Goal: Task Accomplishment & Management: Manage account settings

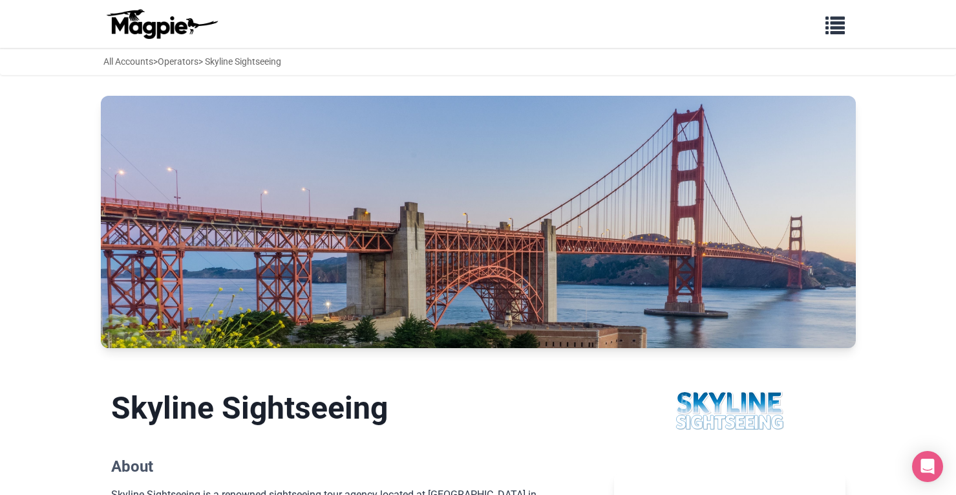
scroll to position [670, 0]
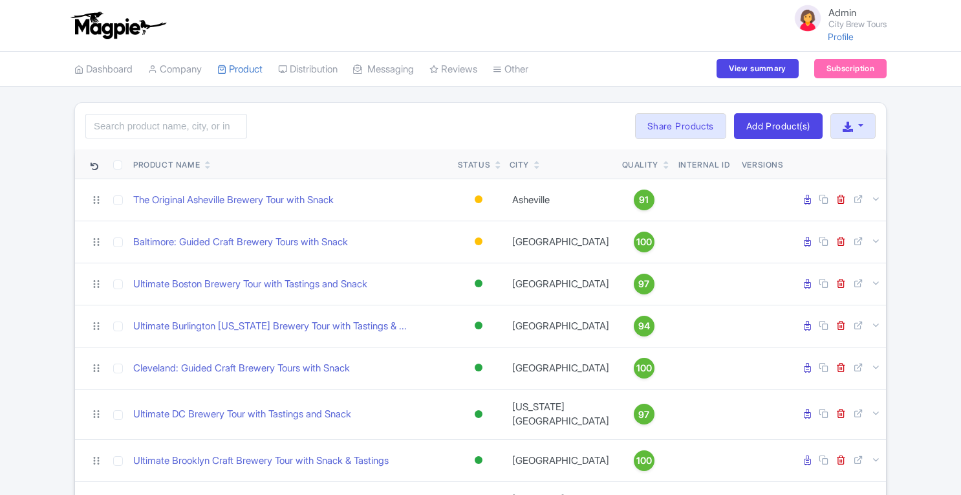
scroll to position [248, 0]
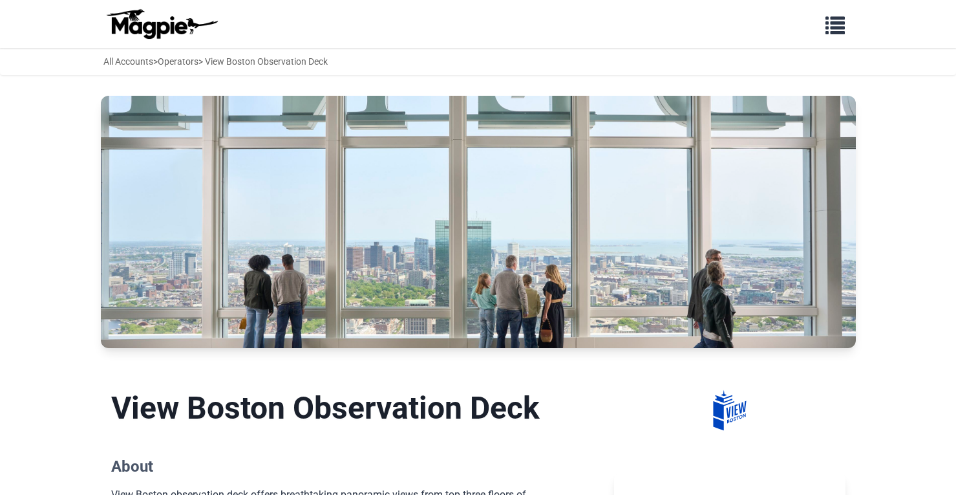
scroll to position [484, 0]
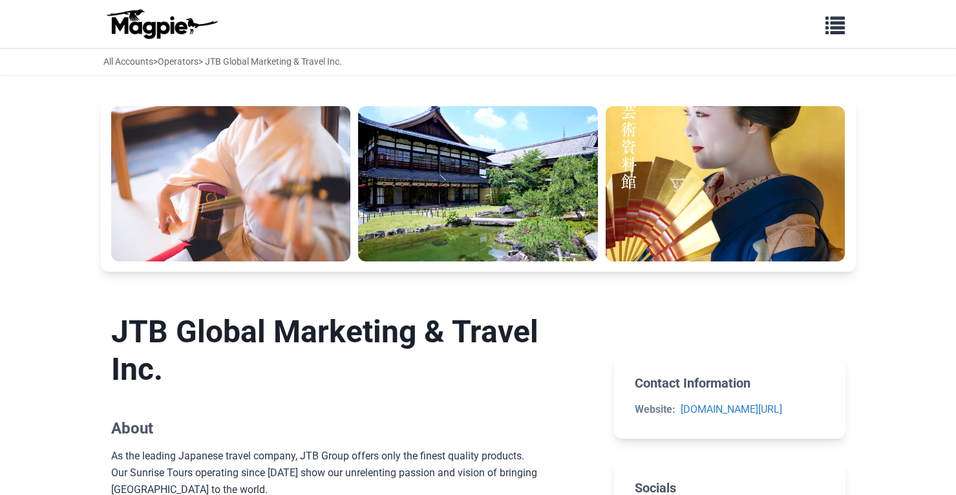
scroll to position [383, 0]
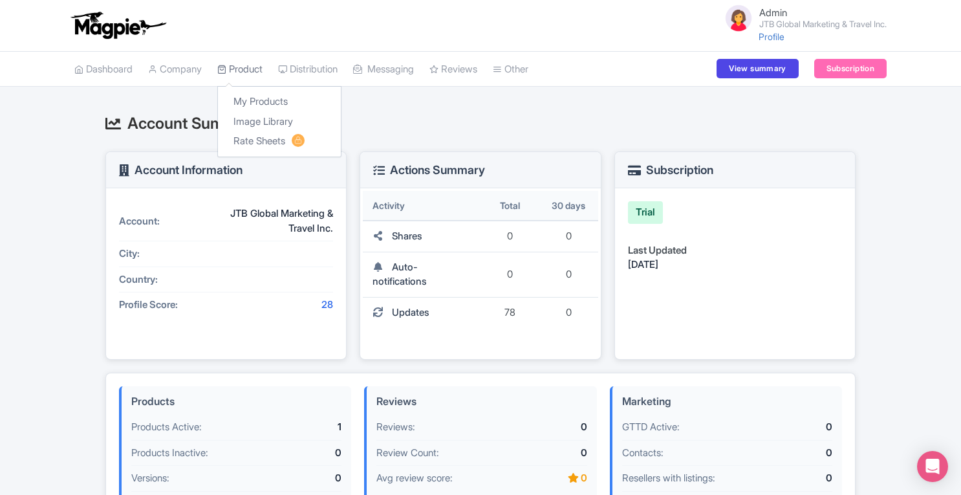
click at [252, 55] on link "Product" at bounding box center [239, 70] width 45 height 36
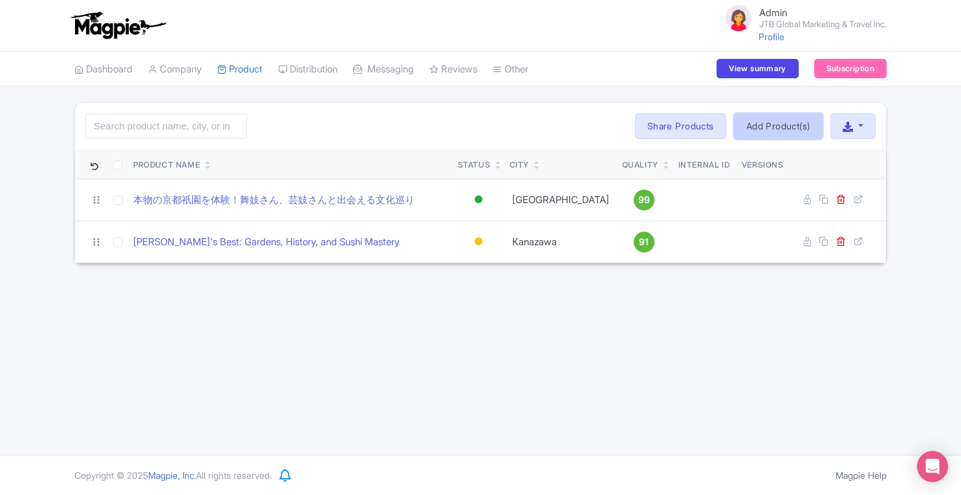
click at [759, 124] on link "Add Product(s)" at bounding box center [778, 126] width 89 height 26
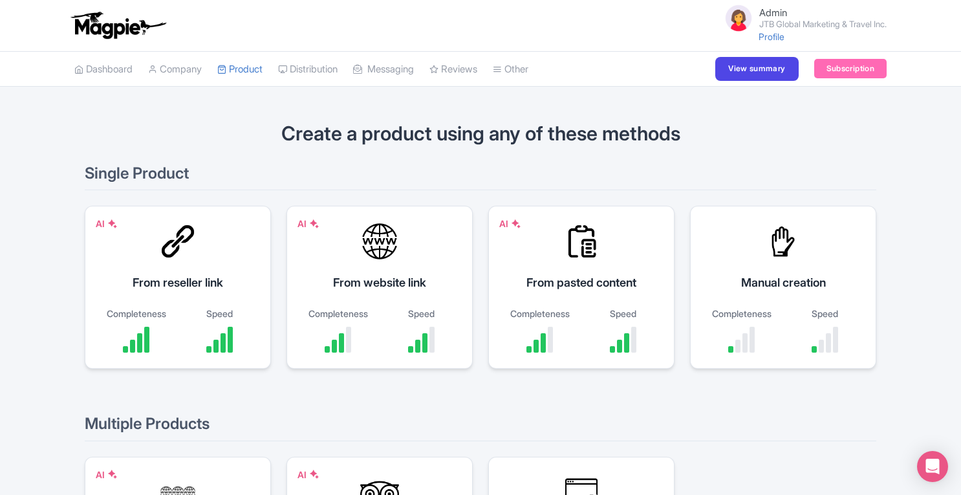
scroll to position [63, 0]
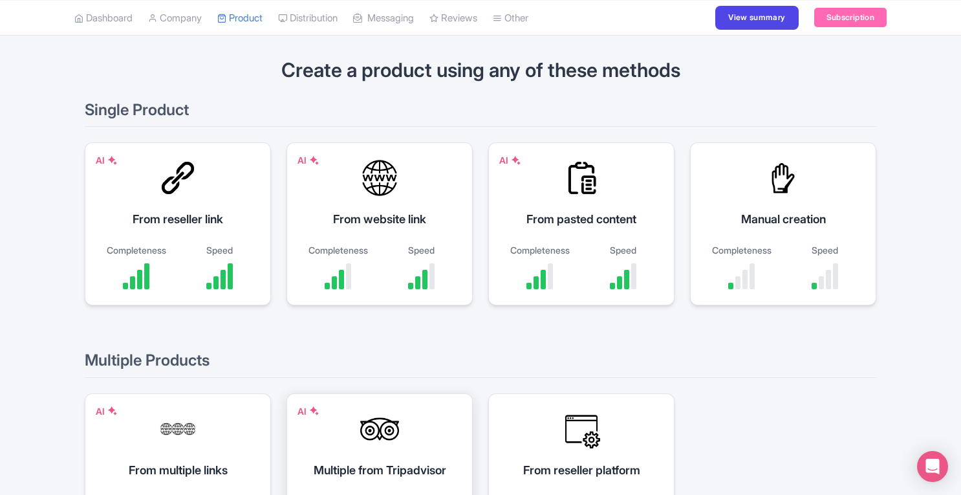
click at [361, 468] on div "Multiple from Tripadvisor" at bounding box center [380, 469] width 154 height 17
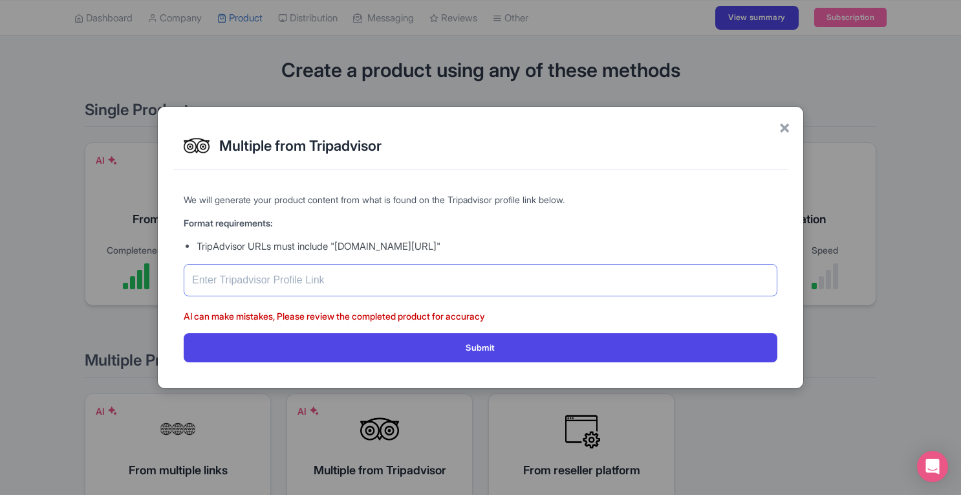
click at [380, 272] on input "text" at bounding box center [481, 280] width 594 height 32
paste input "https://www.tripadvisor.com/Attraction_Review-g298184-d2341859-Reviews-JTB_Sunr…"
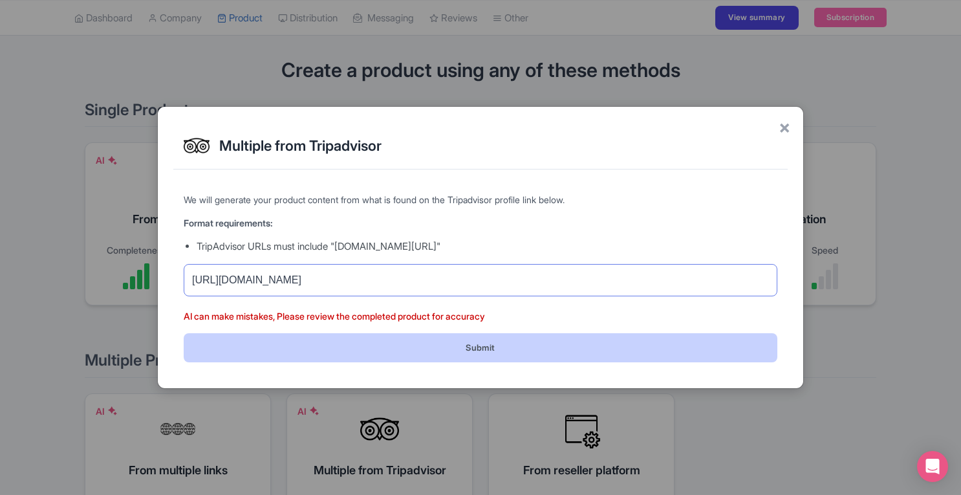
type input "https://www.tripadvisor.com/Attraction_Review-g298184-d2341859-Reviews-JTB_Sunr…"
click at [502, 352] on button "Submit" at bounding box center [481, 347] width 594 height 29
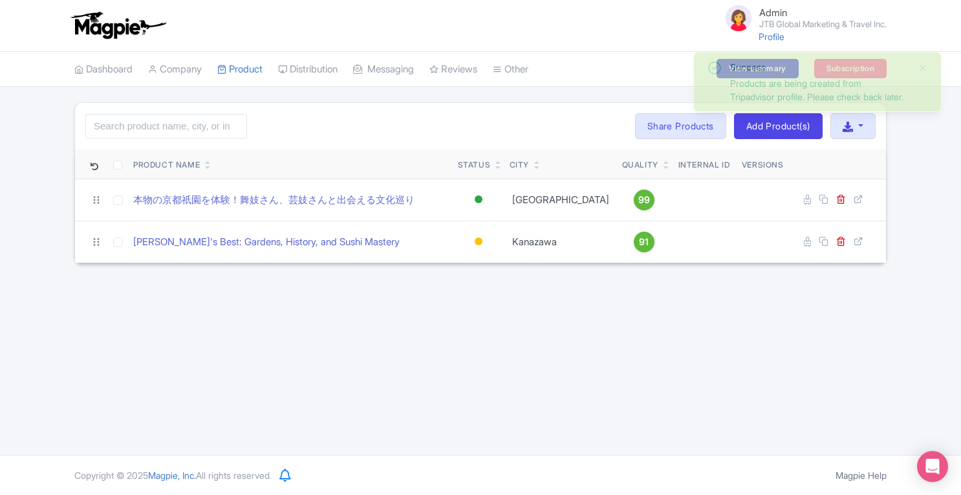
click at [705, 305] on div "Admin JTB Global Marketing & Travel Inc. Profile Users Settings Sign out Dashbo…" at bounding box center [480, 227] width 961 height 455
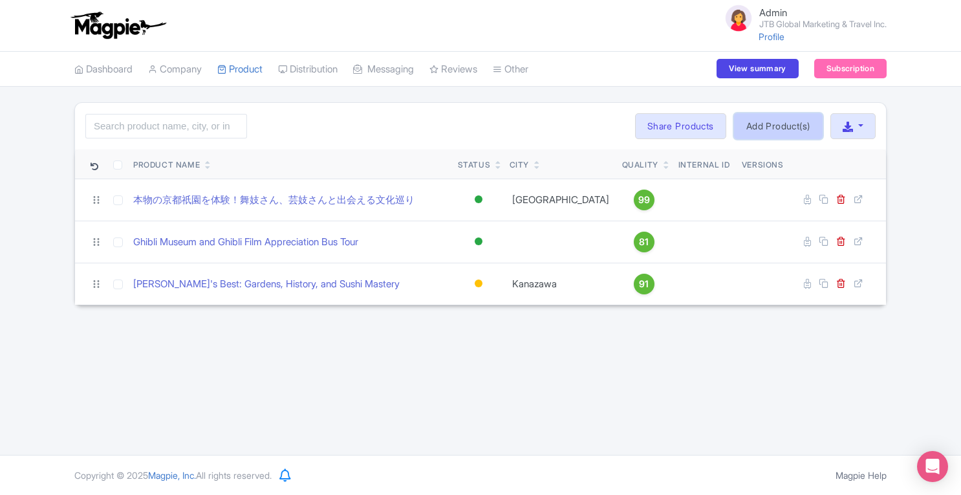
click at [755, 120] on link "Add Product(s)" at bounding box center [778, 126] width 89 height 26
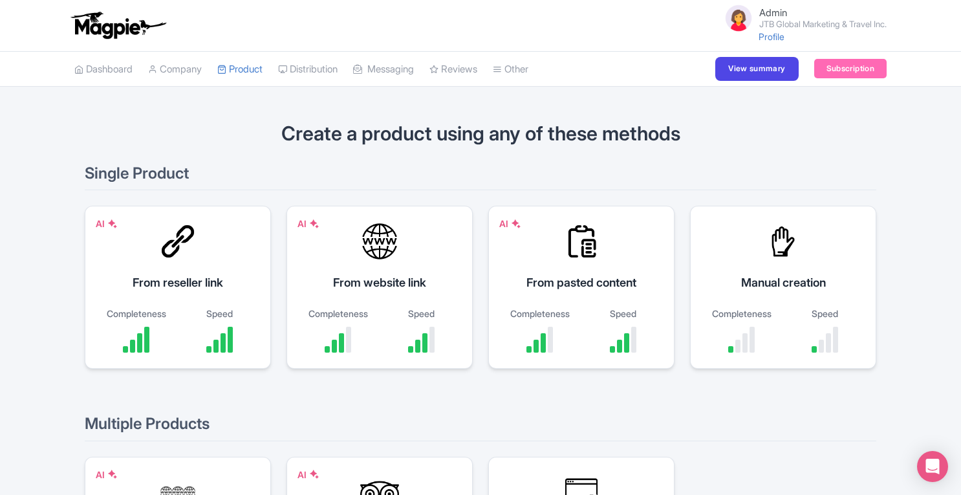
scroll to position [191, 0]
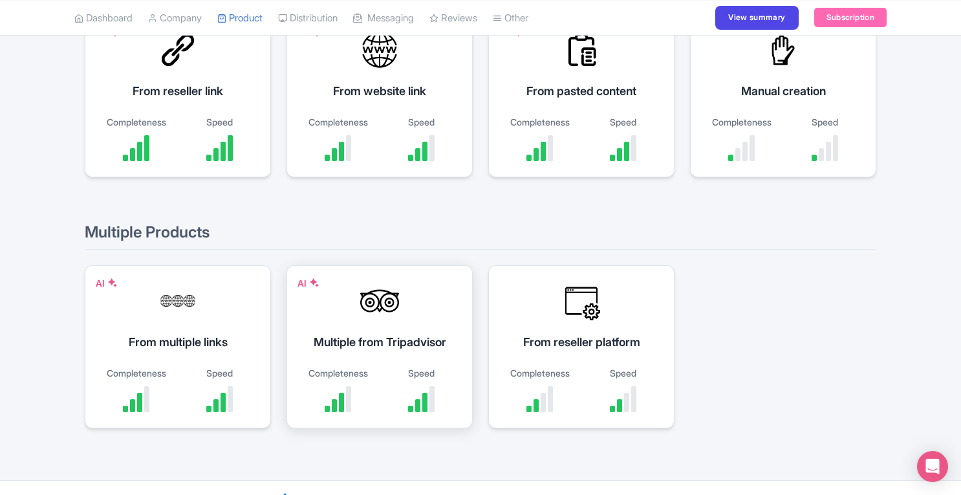
click at [360, 367] on div "Completeness" at bounding box center [338, 373] width 70 height 14
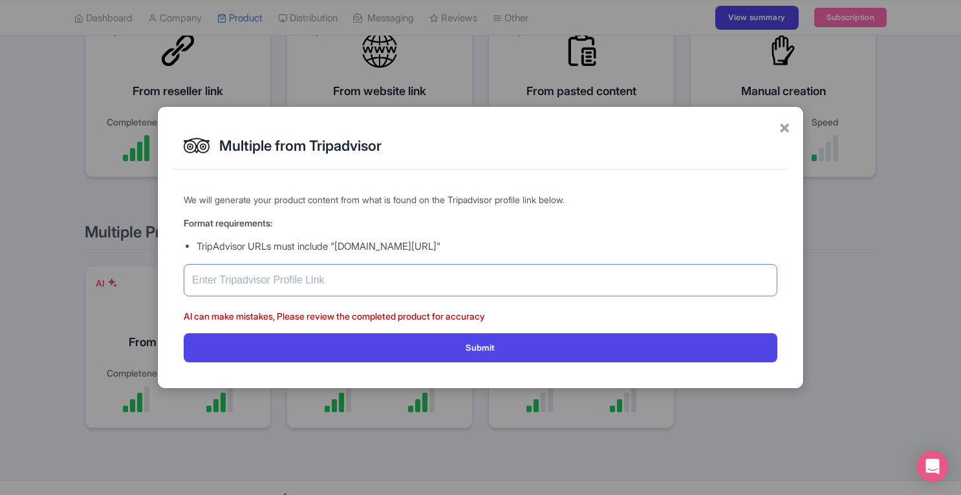
click at [402, 285] on input "text" at bounding box center [481, 280] width 594 height 32
paste input "[URL][DOMAIN_NAME]"
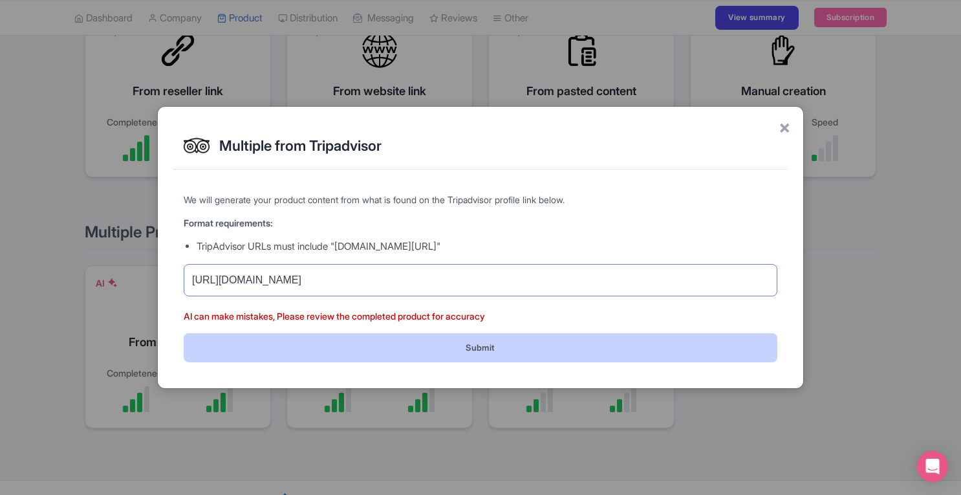
type input "https://www.tripadvisor.com/Attraction_Review-g298566-d30569639-Reviews-JTB_Sun…"
click at [461, 342] on button "Submit" at bounding box center [481, 347] width 594 height 29
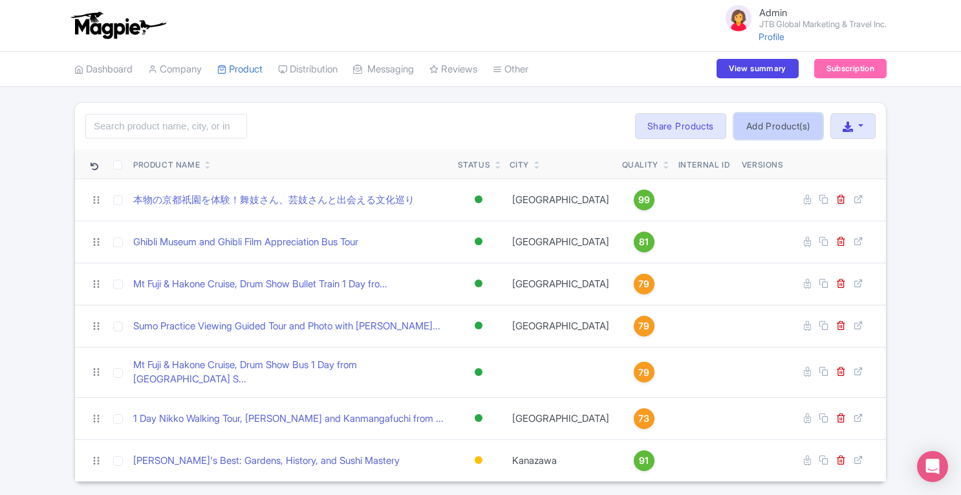
click at [751, 133] on link "Add Product(s)" at bounding box center [778, 126] width 89 height 26
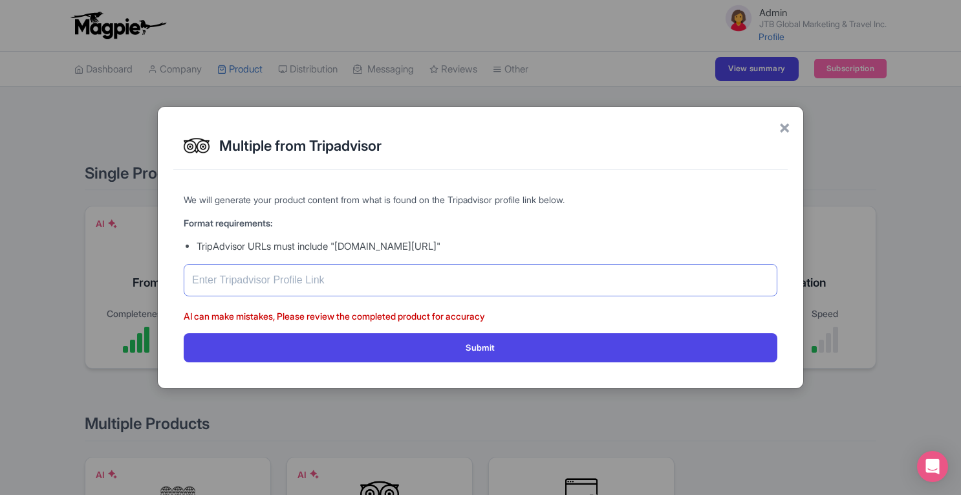
paste input "https://www.tripadvisor.com/Attraction_Review-g298561-d32895310-Reviews-JTB_Sun…"
click at [436, 288] on input "text" at bounding box center [481, 280] width 594 height 32
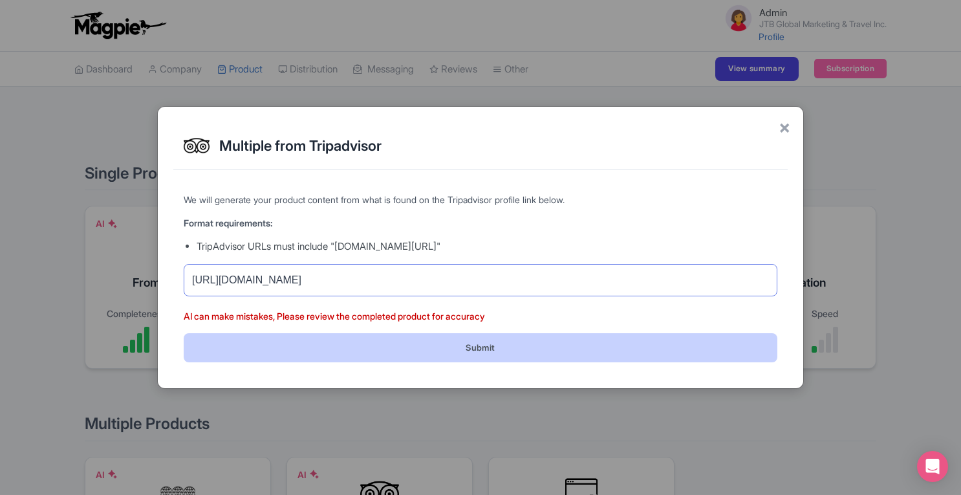
type input "https://www.tripadvisor.com/Attraction_Review-g298561-d32895310-Reviews-JTB_Sun…"
click at [475, 339] on button "Submit" at bounding box center [481, 347] width 594 height 29
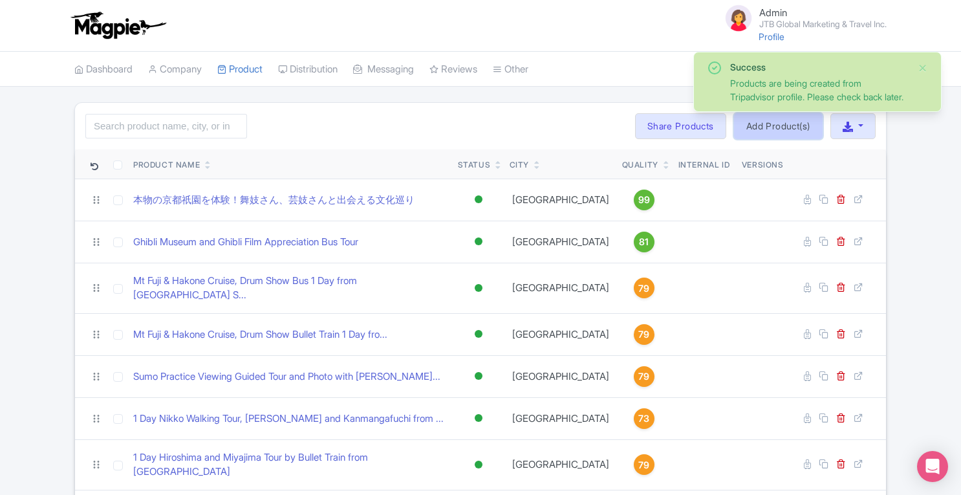
click at [779, 136] on link "Add Product(s)" at bounding box center [778, 126] width 89 height 26
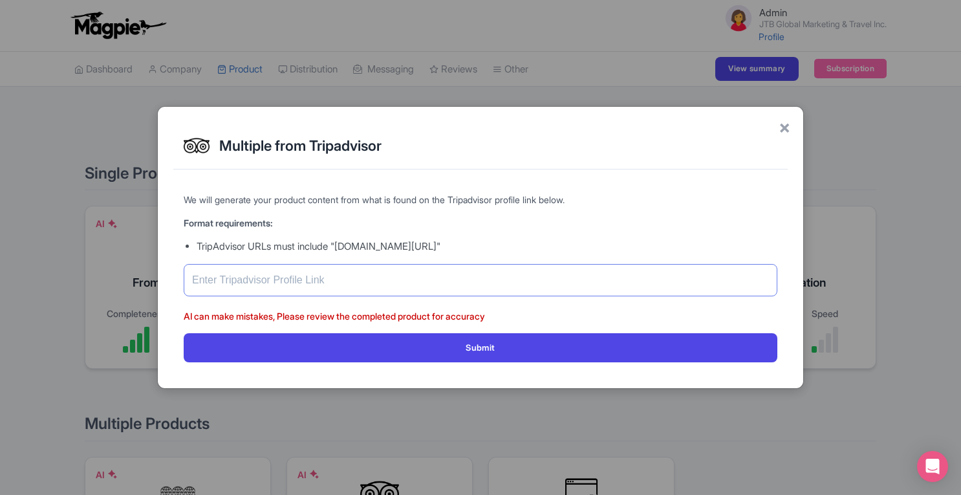
click at [482, 290] on input "text" at bounding box center [481, 280] width 594 height 32
paste input "[URL][DOMAIN_NAME]"
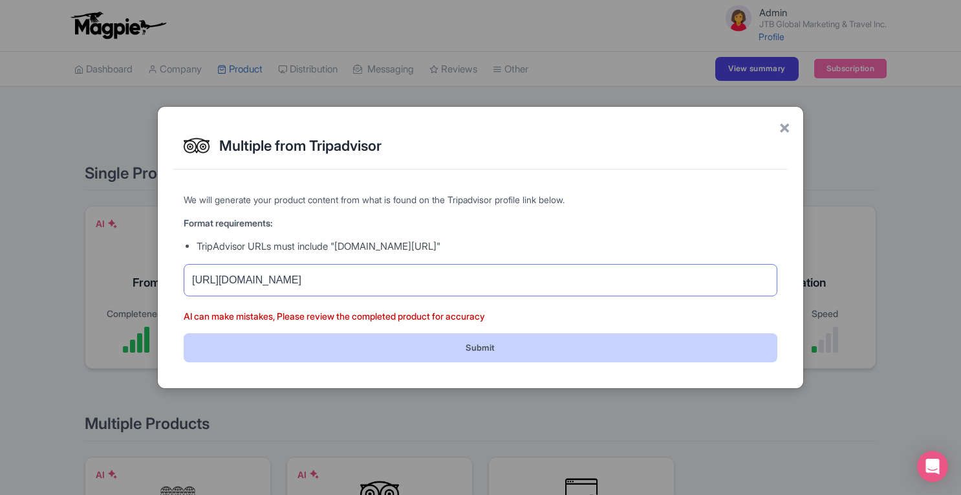
type input "[URL][DOMAIN_NAME]"
click at [546, 342] on button "Submit" at bounding box center [481, 347] width 594 height 29
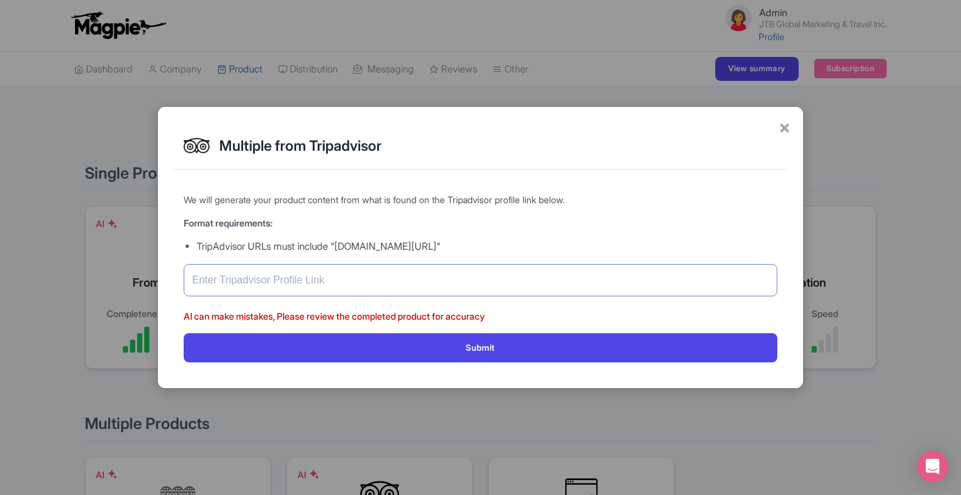
click at [463, 288] on input "text" at bounding box center [481, 280] width 594 height 32
paste input "https://www.tripadvisor.in/Attraction_Review-g298560-d33076172-Reviews-JTB_Sunr…"
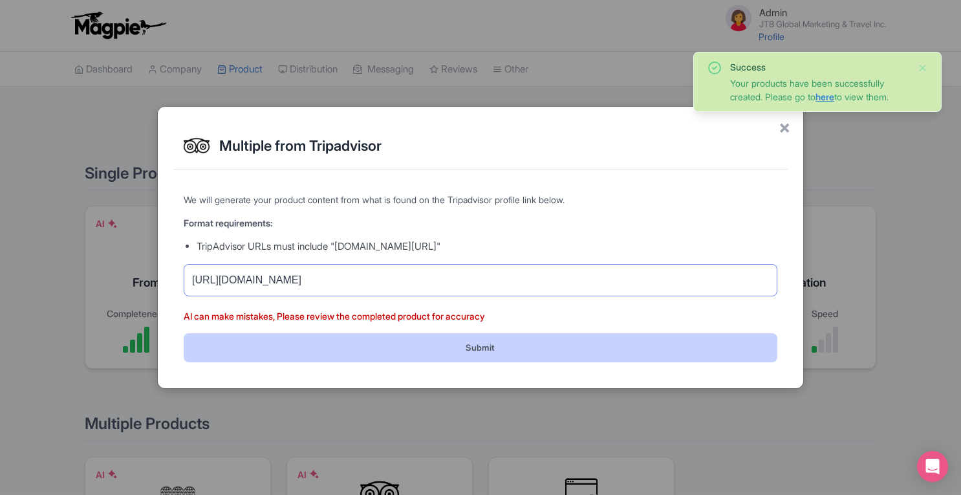
type input "https://www.tripadvisor.in/Attraction_Review-g298560-d33076172-Reviews-JTB_Sunr…"
click at [493, 350] on button "Submit" at bounding box center [481, 347] width 594 height 29
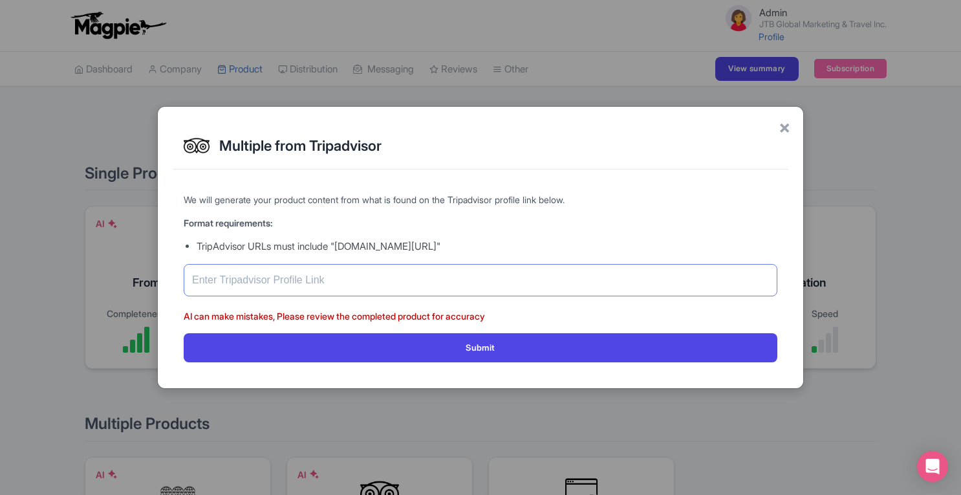
paste input "[URL][DOMAIN_NAME]"
click at [418, 281] on input "[URL][DOMAIN_NAME]" at bounding box center [481, 280] width 594 height 32
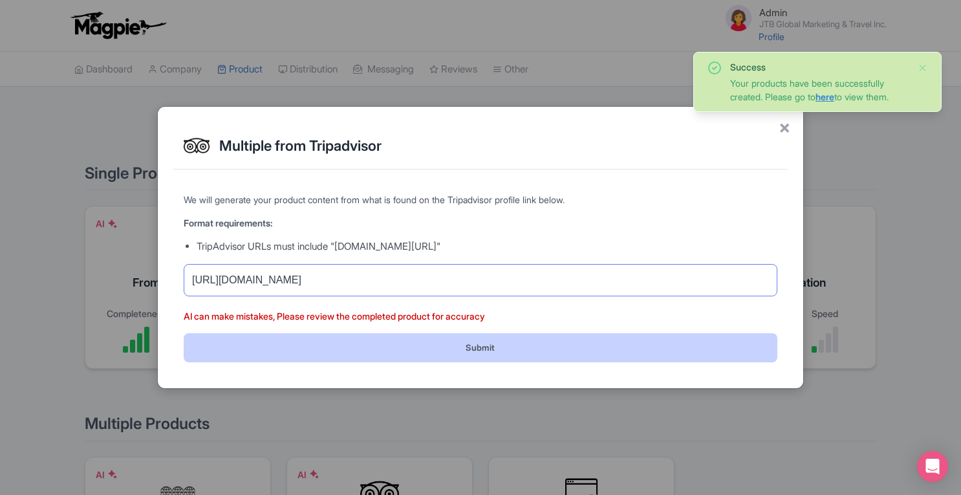
type input "[URL][DOMAIN_NAME]"
click at [400, 350] on button "Submit" at bounding box center [481, 347] width 594 height 29
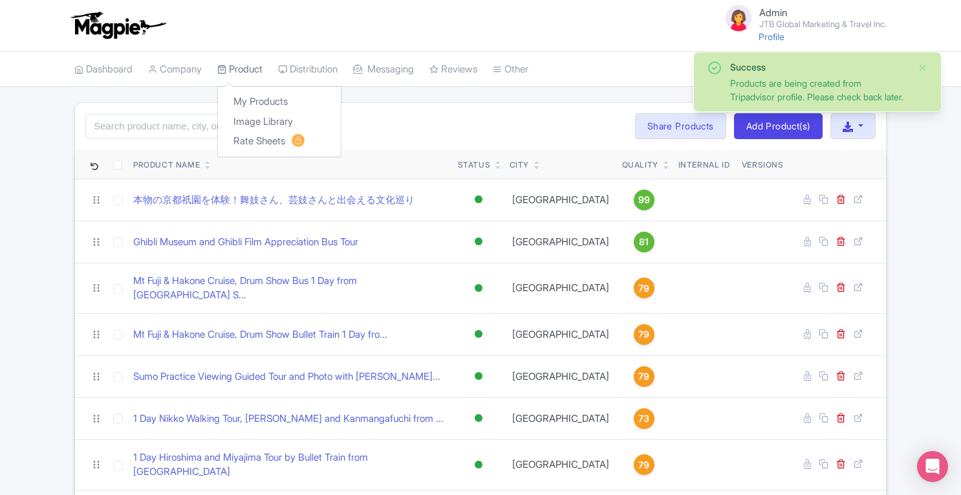
click at [251, 63] on link "Product" at bounding box center [239, 70] width 45 height 36
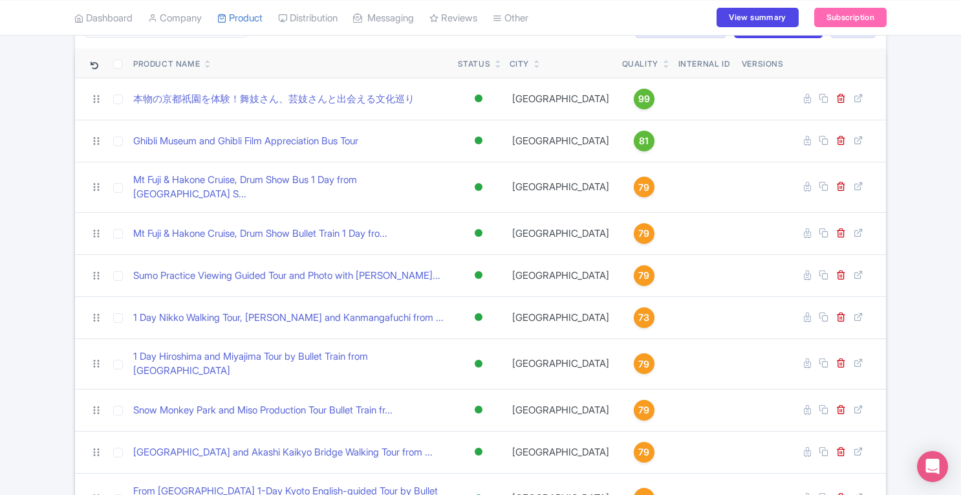
scroll to position [83, 0]
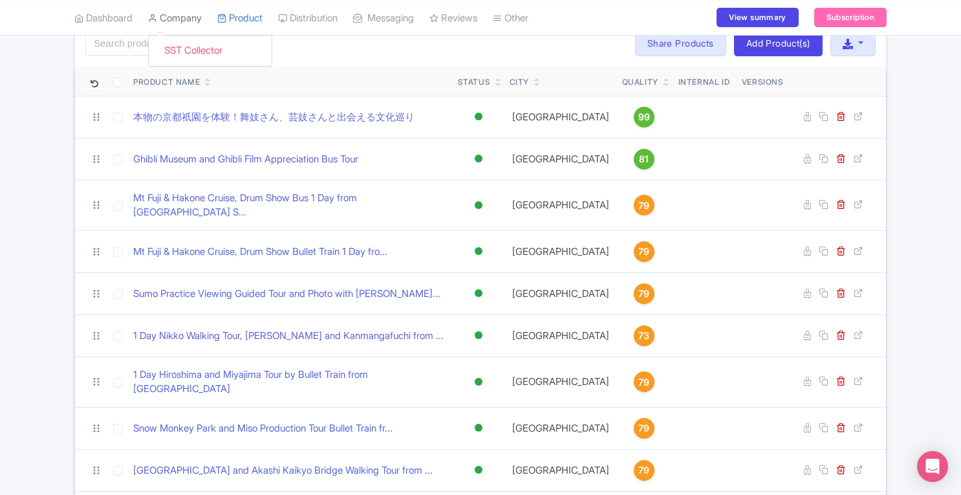
click at [186, 17] on link "Company" at bounding box center [175, 18] width 54 height 36
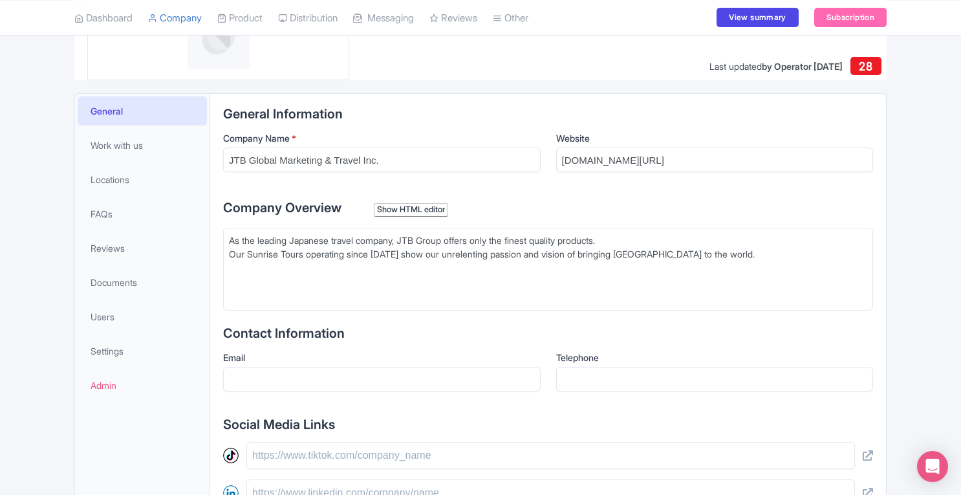
scroll to position [229, 0]
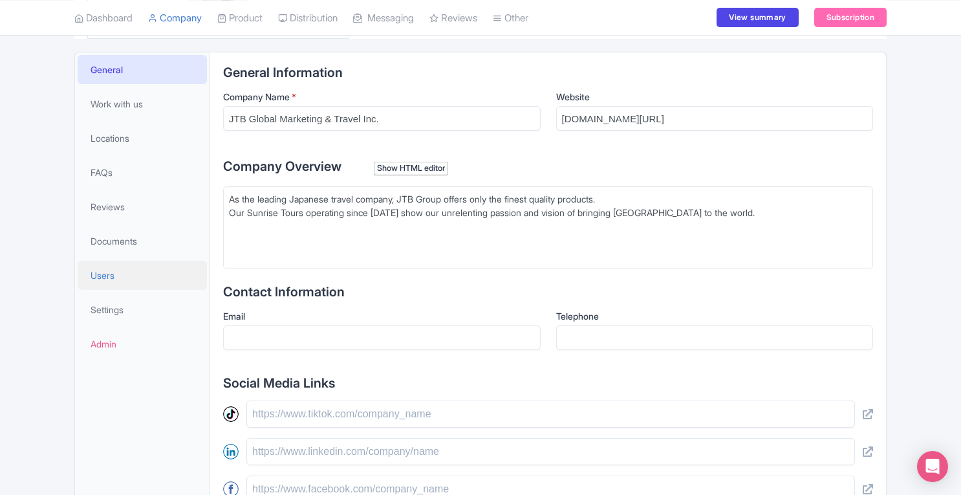
click at [111, 276] on span "Users" at bounding box center [103, 275] width 24 height 14
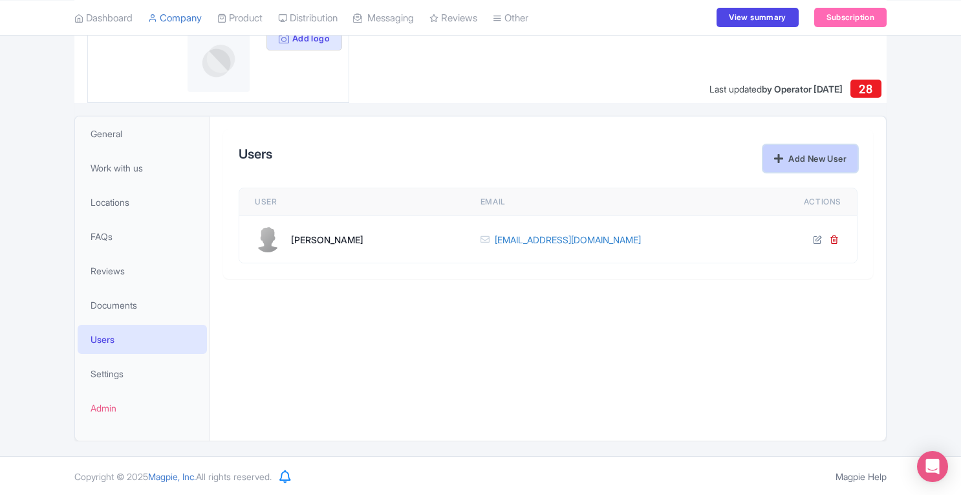
click at [801, 158] on link "Add New User" at bounding box center [810, 158] width 94 height 27
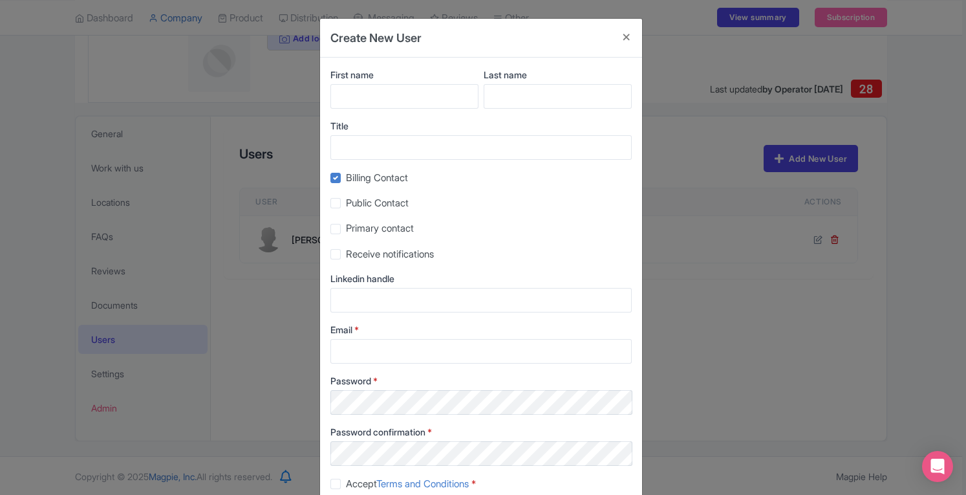
click at [346, 178] on label "Billing Contact" at bounding box center [377, 178] width 62 height 15
click at [346, 178] on input "Billing Contact" at bounding box center [350, 174] width 8 height 8
checkbox input "false"
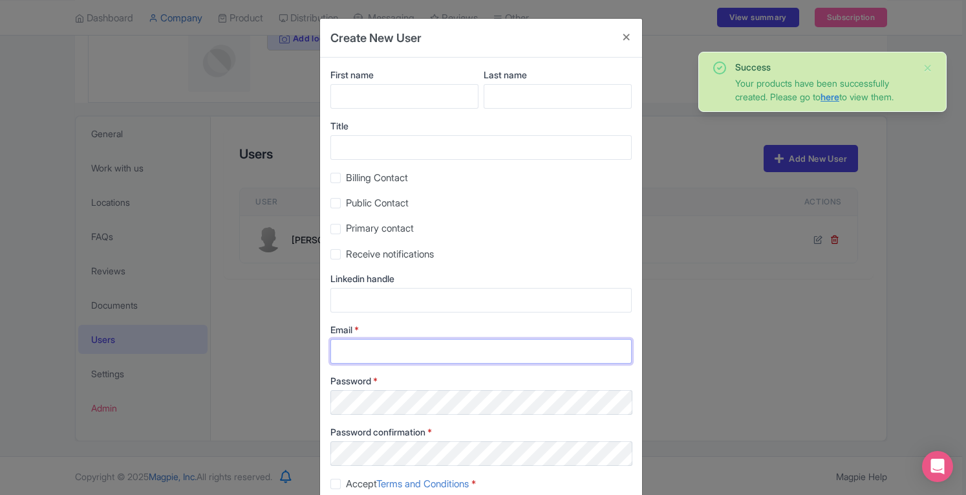
click at [391, 353] on input "Email *" at bounding box center [480, 351] width 301 height 25
paste input "[EMAIL_ADDRESS][DOMAIN_NAME]"
type input "[EMAIL_ADDRESS][DOMAIN_NAME]"
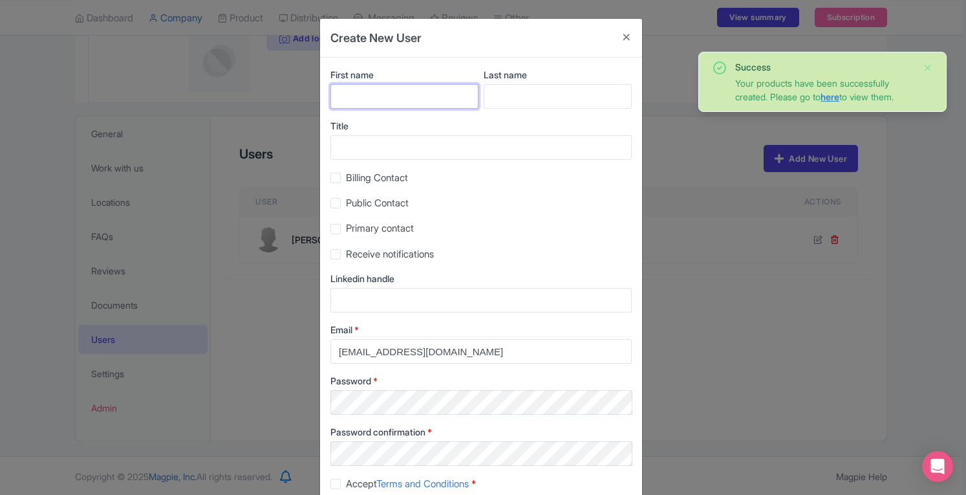
click at [358, 87] on input "First name" at bounding box center [404, 96] width 148 height 25
type input "Harry"
drag, startPoint x: 348, startPoint y: 353, endPoint x: 389, endPoint y: 353, distance: 41.4
click at [389, 353] on input "[EMAIL_ADDRESS][DOMAIN_NAME]" at bounding box center [480, 351] width 301 height 25
click at [474, 349] on input "[EMAIL_ADDRESS][DOMAIN_NAME]" at bounding box center [480, 351] width 301 height 25
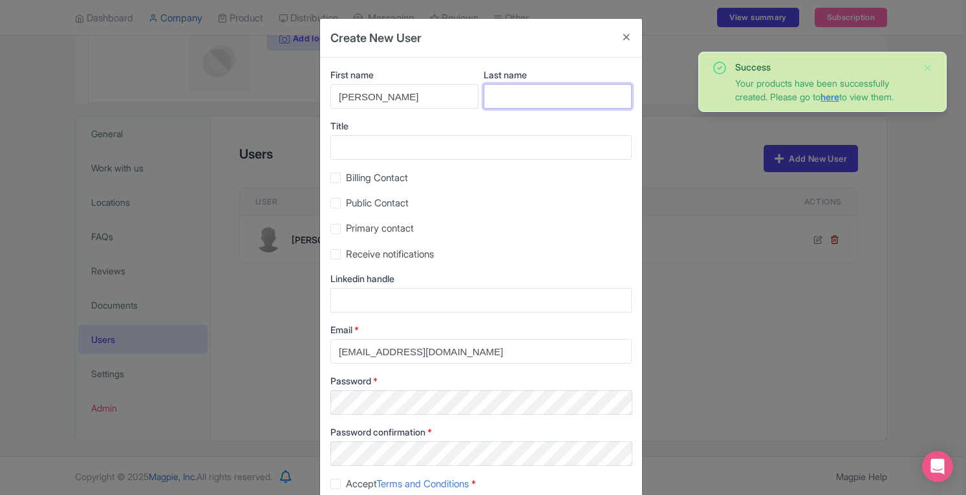
click at [505, 95] on input "Last name" at bounding box center [558, 96] width 148 height 25
paste input "kawasaki"
type input "Kawasaki"
drag, startPoint x: 473, startPoint y: 347, endPoint x: 323, endPoint y: 354, distance: 150.2
click at [323, 354] on div "First name Harry Last name Kawasaki Title Billing Contact Public Contact Primar…" at bounding box center [481, 285] width 322 height 455
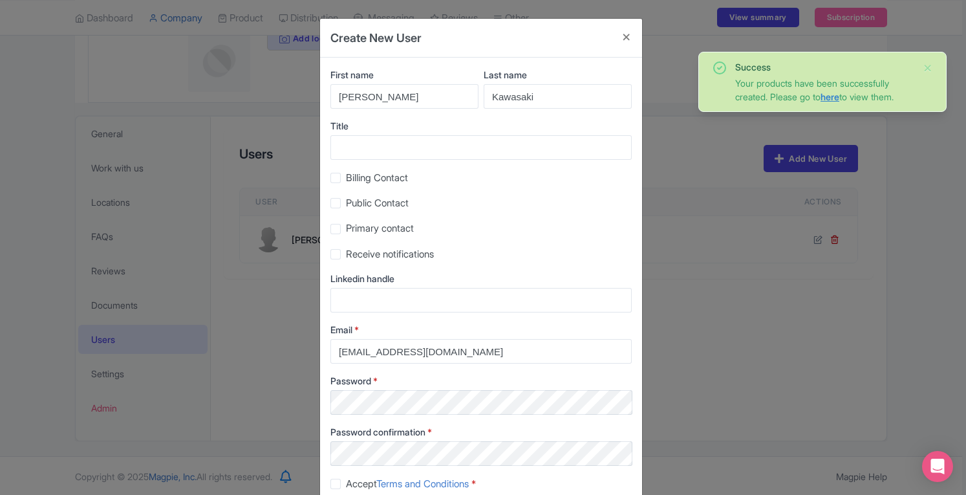
click at [346, 484] on label "Accept Terms and Conditions *" at bounding box center [411, 484] width 130 height 15
click at [346, 484] on input "Accept Terms and Conditions *" at bounding box center [350, 480] width 8 height 8
checkbox input "true"
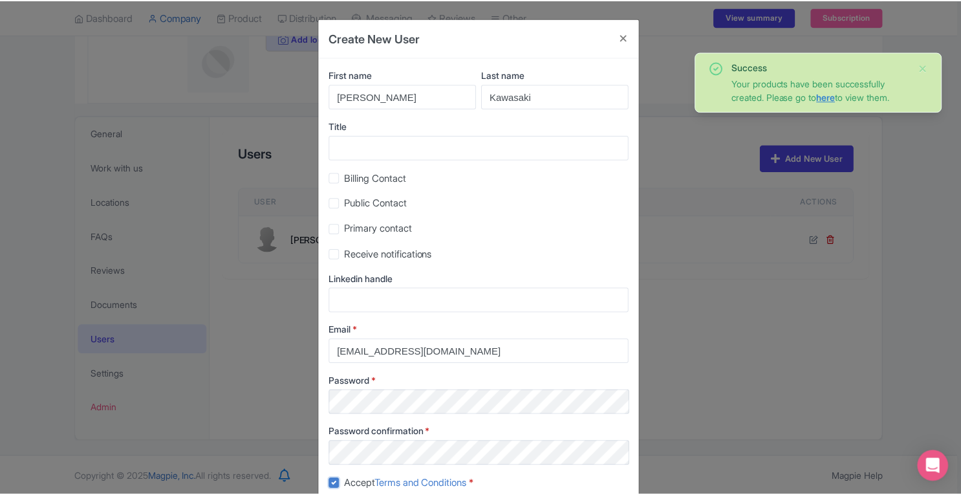
scroll to position [81, 0]
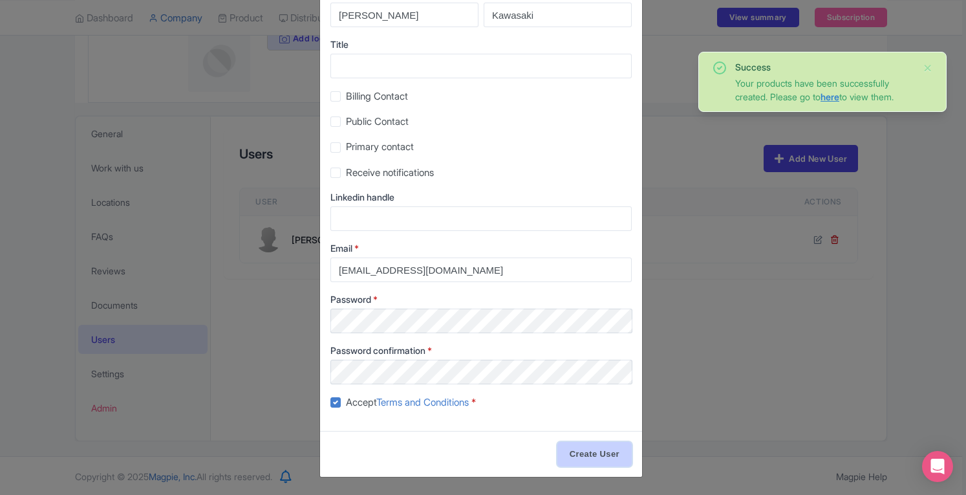
click at [596, 455] on input "Create User" at bounding box center [594, 454] width 74 height 25
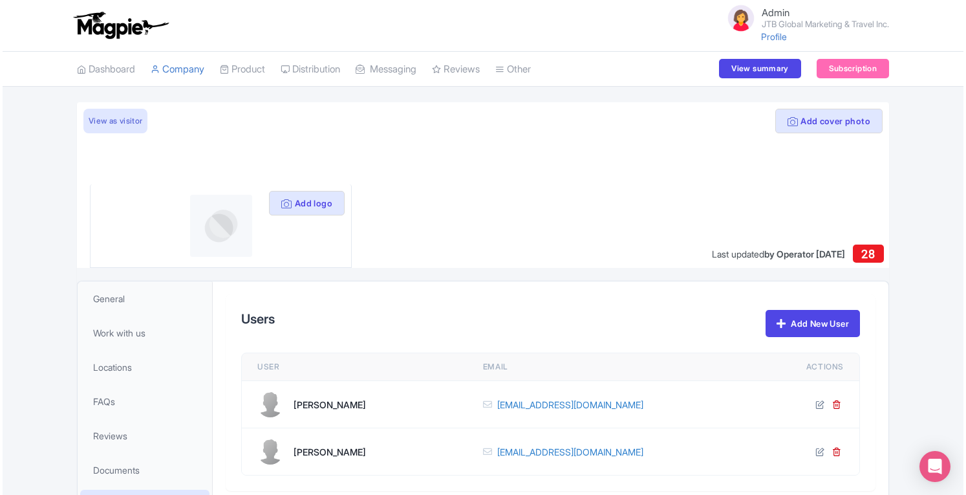
scroll to position [165, 0]
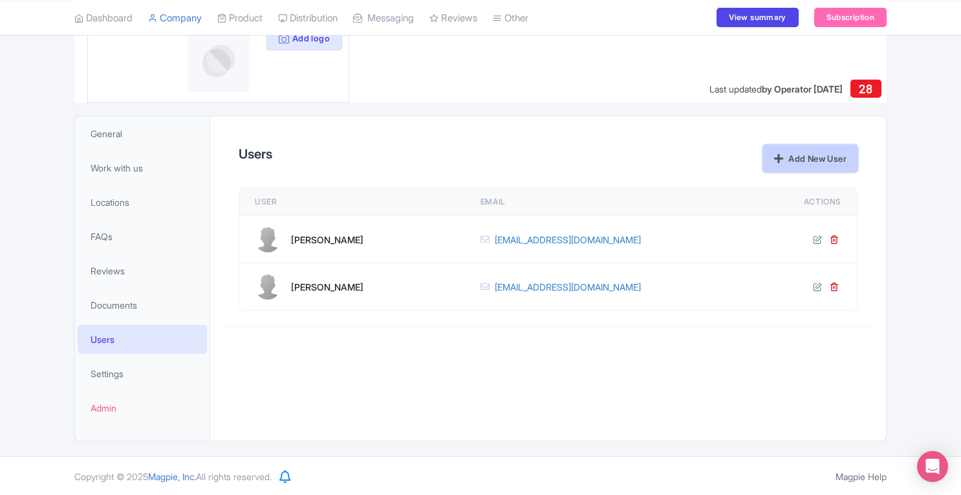
click at [805, 160] on link "Add New User" at bounding box center [810, 158] width 94 height 27
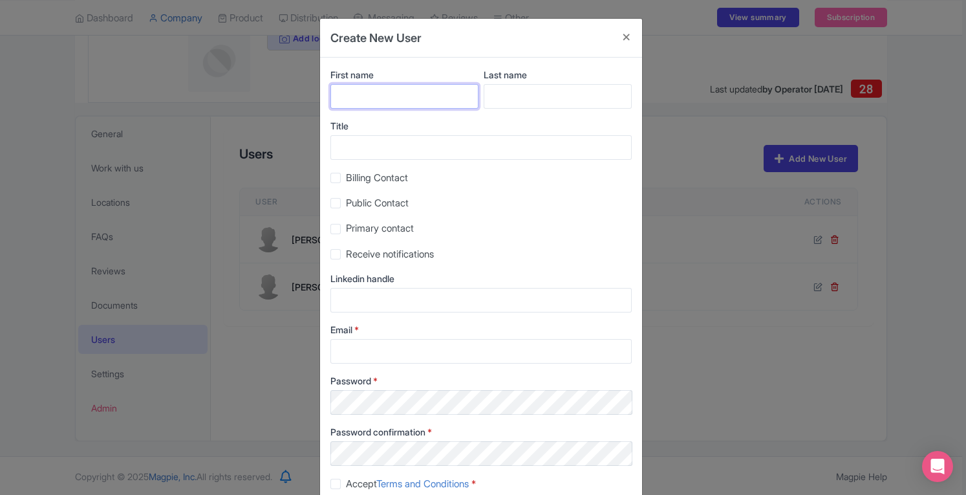
click at [396, 95] on input "First name" at bounding box center [404, 96] width 148 height 25
type input "Hiroto"
type input "Ueda"
click at [386, 349] on input "Email *" at bounding box center [480, 351] width 301 height 25
paste input "[EMAIL_ADDRESS][DOMAIN_NAME]"
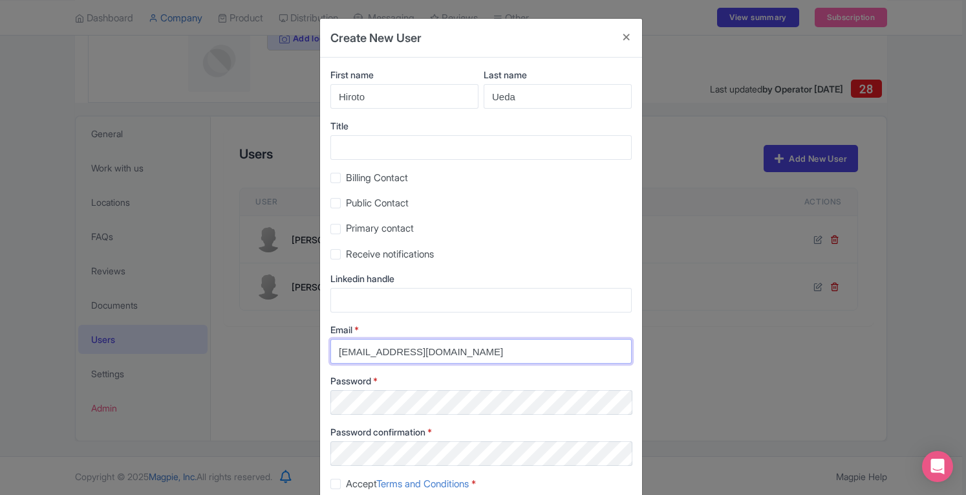
type input "[EMAIL_ADDRESS][DOMAIN_NAME]"
click at [346, 484] on label "Accept Terms and Conditions *" at bounding box center [411, 484] width 130 height 15
click at [346, 484] on input "Accept Terms and Conditions *" at bounding box center [350, 480] width 8 height 8
checkbox input "true"
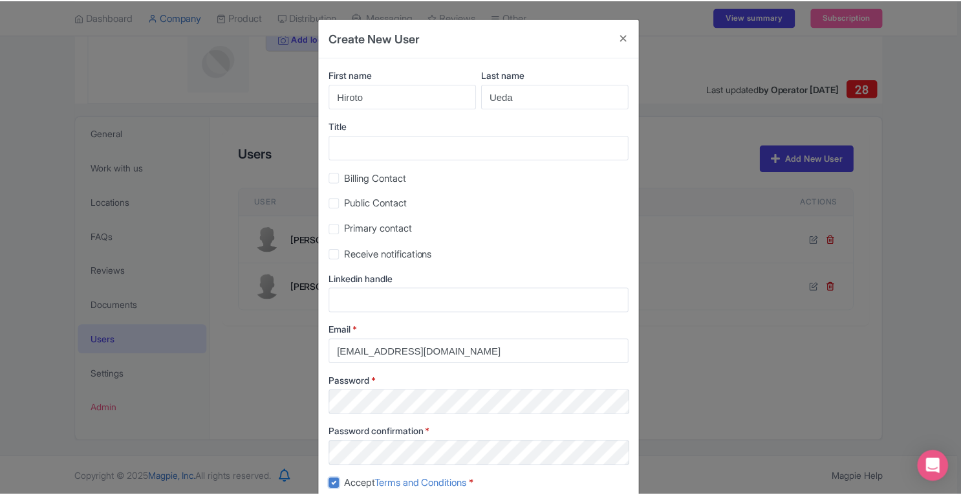
scroll to position [81, 0]
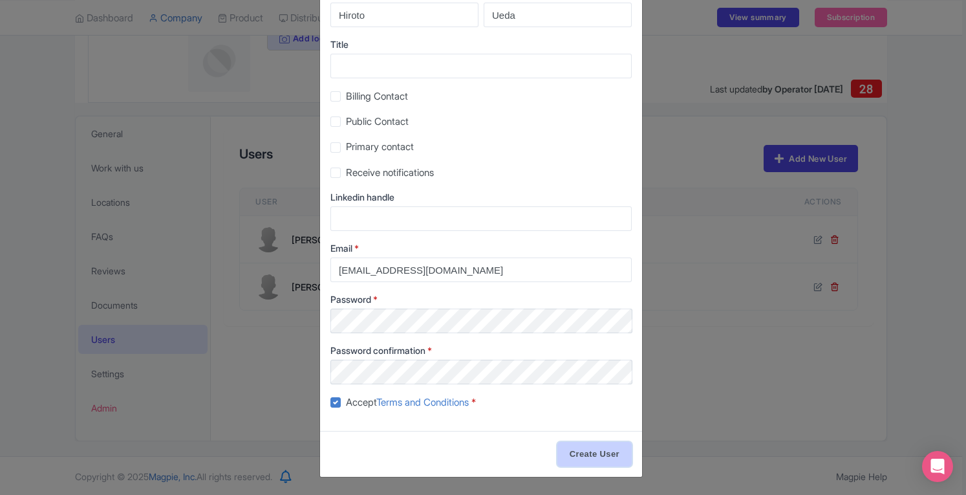
click at [617, 452] on input "Create User" at bounding box center [594, 454] width 74 height 25
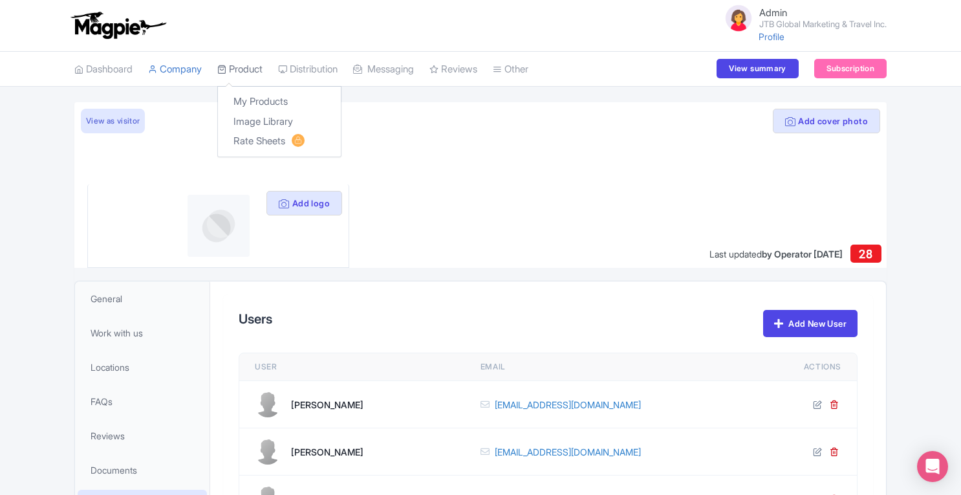
click at [248, 73] on link "Product" at bounding box center [239, 70] width 45 height 36
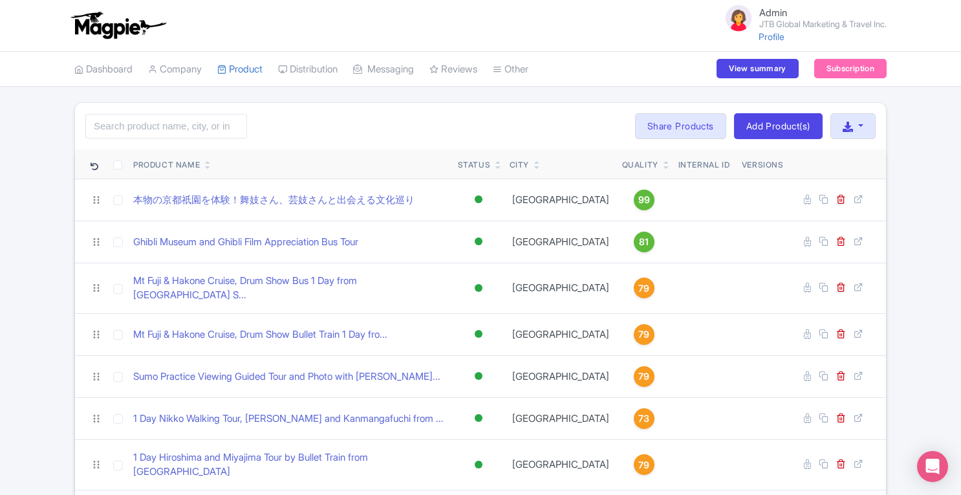
click at [763, 31] on link "Admin JTB Global Marketing & Travel Inc." at bounding box center [800, 18] width 171 height 31
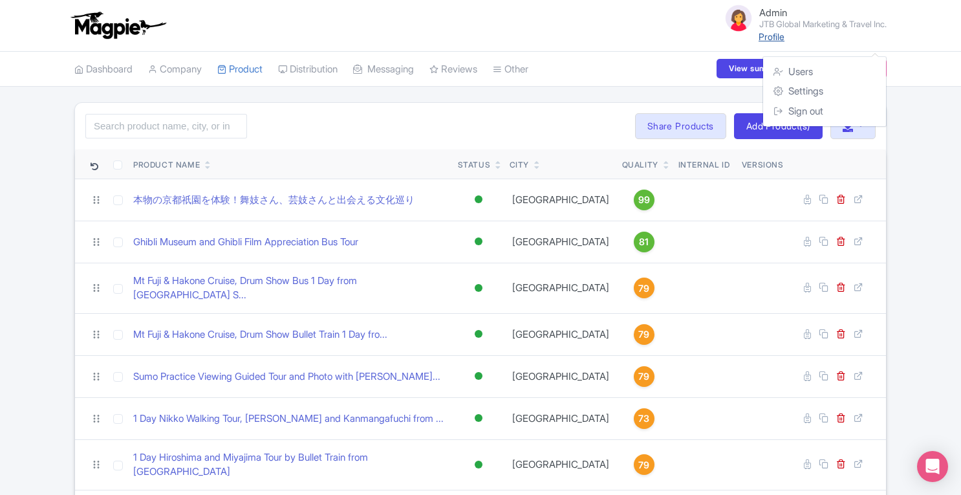
click at [760, 35] on link "Profile" at bounding box center [772, 36] width 26 height 11
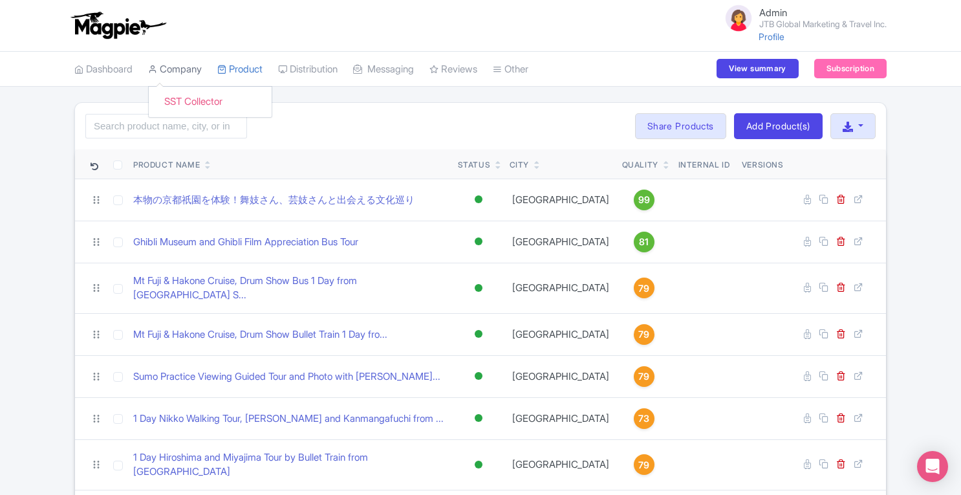
click at [199, 67] on link "Company" at bounding box center [175, 70] width 54 height 36
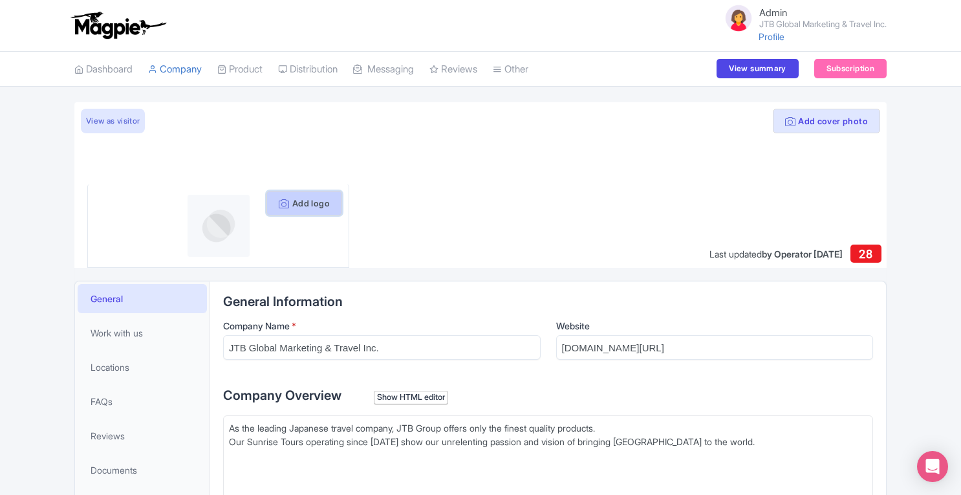
click at [288, 196] on button "Add logo" at bounding box center [304, 203] width 76 height 25
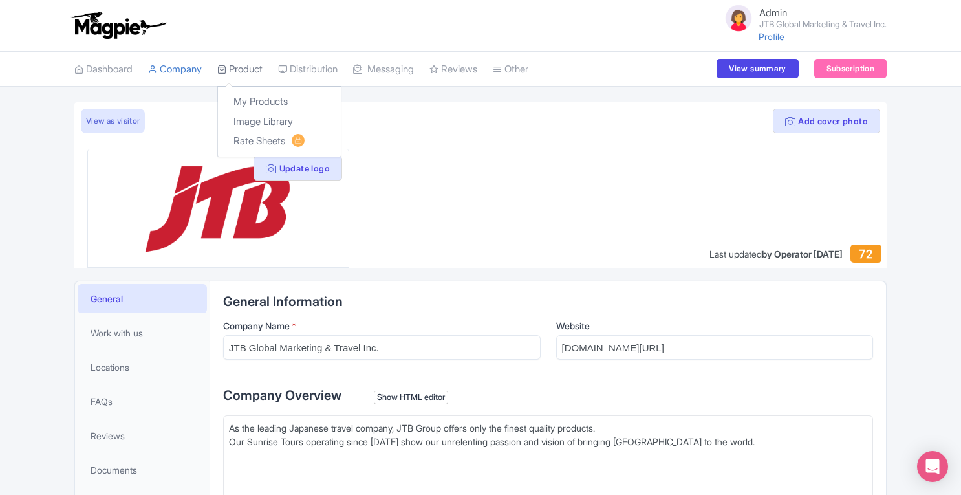
click at [244, 69] on link "Product" at bounding box center [239, 70] width 45 height 36
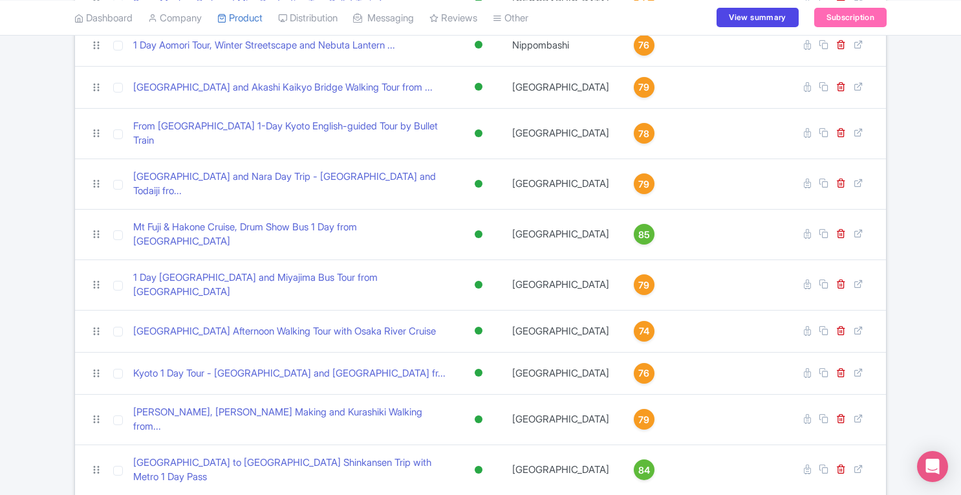
scroll to position [505, 0]
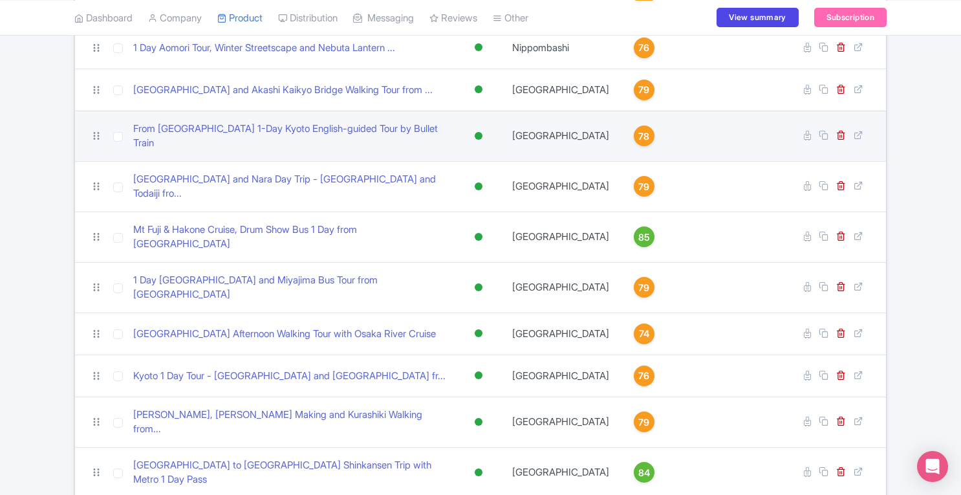
click at [638, 129] on span "78" at bounding box center [643, 136] width 11 height 14
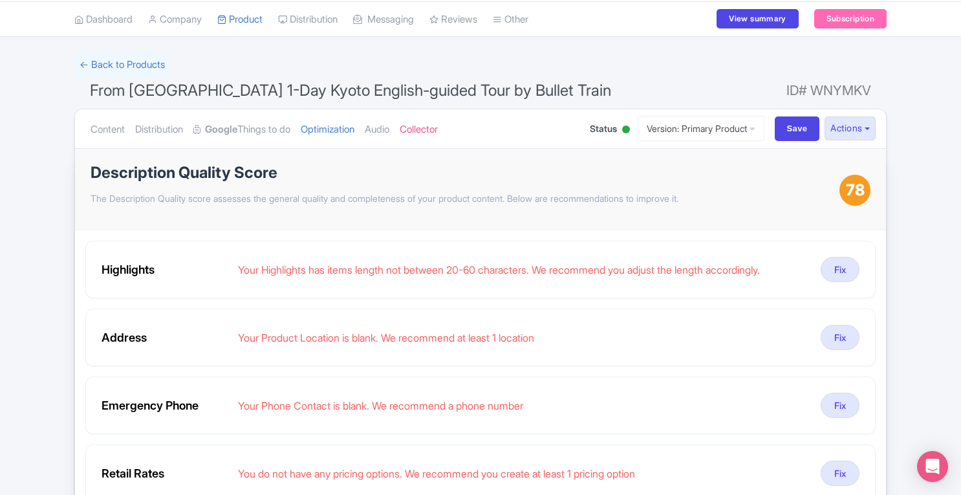
scroll to position [44, 0]
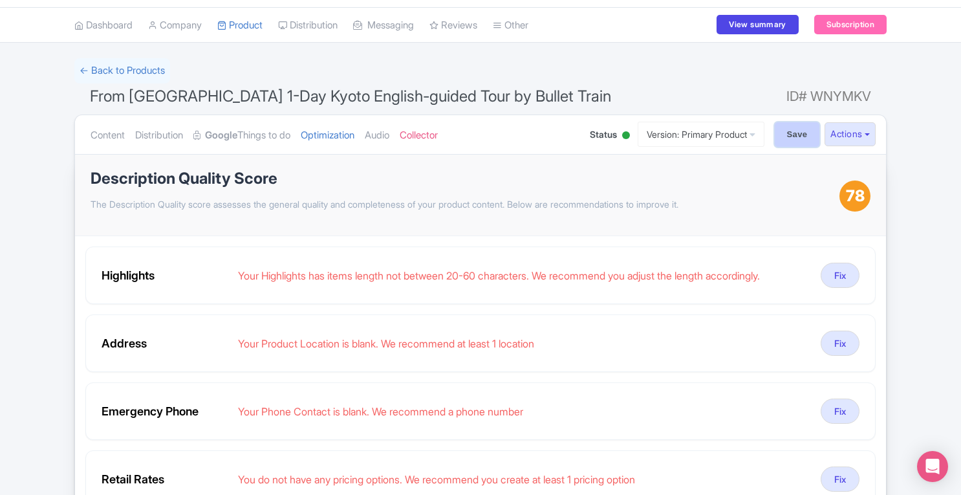
click at [789, 136] on input "Save" at bounding box center [797, 134] width 45 height 25
type input "Saving..."
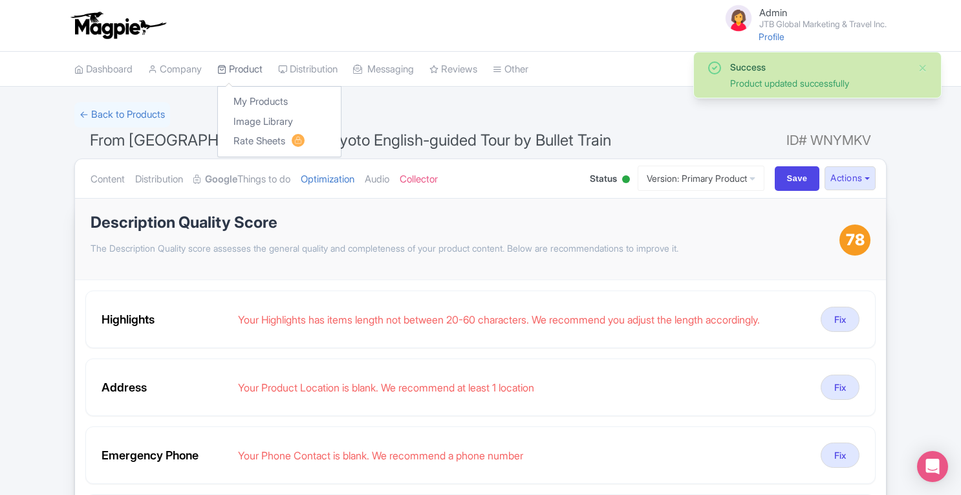
click at [250, 72] on link "Product" at bounding box center [239, 70] width 45 height 36
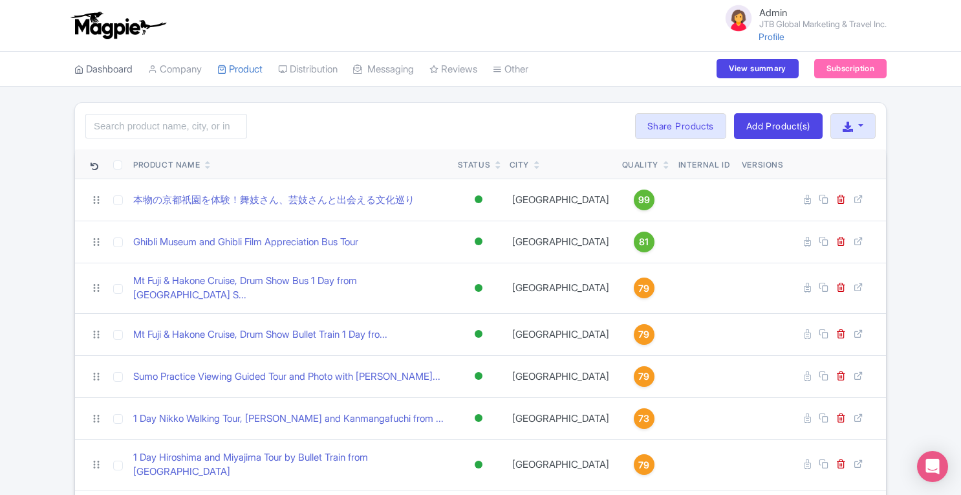
click at [129, 63] on link "Dashboard" at bounding box center [103, 70] width 58 height 36
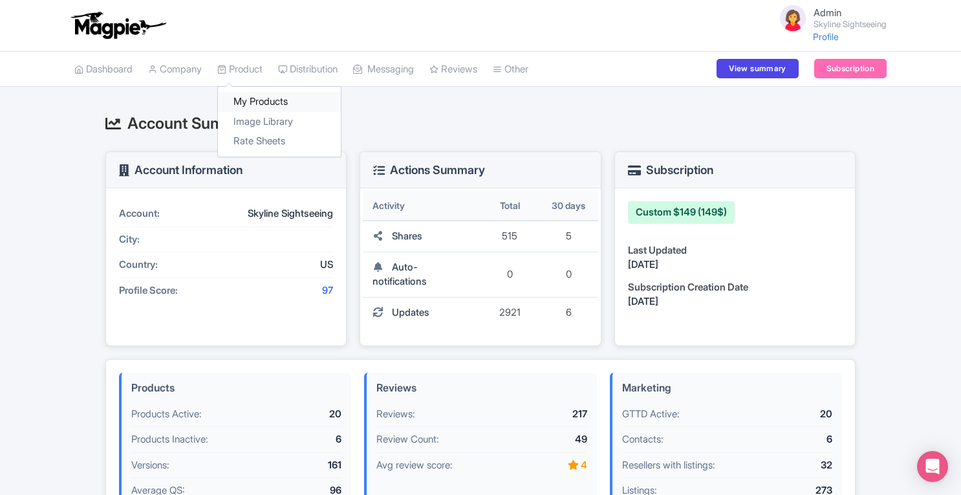
click at [260, 96] on link "My Products" at bounding box center [279, 102] width 123 height 20
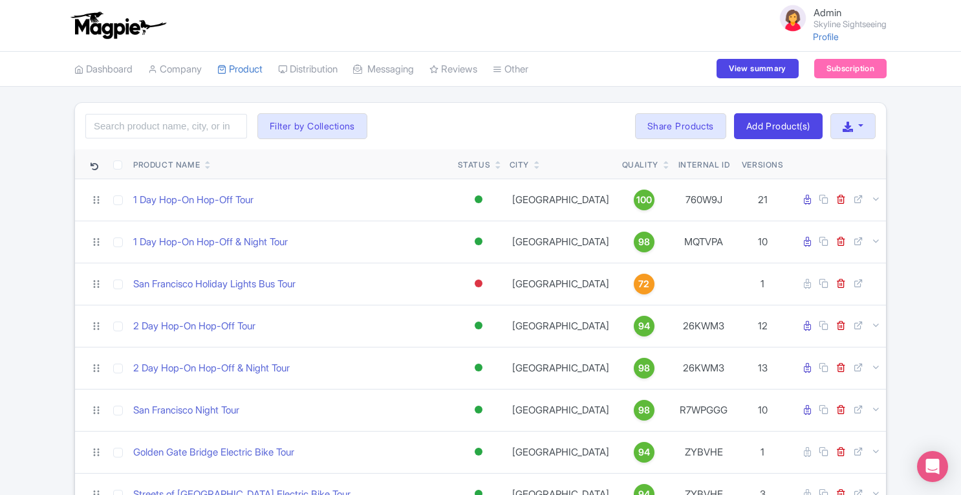
scroll to position [825, 0]
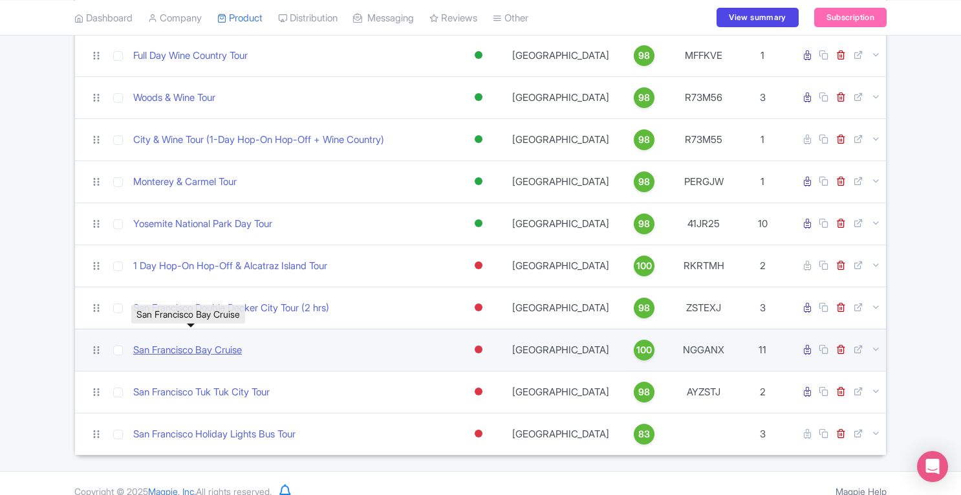
click at [198, 343] on link "San Francisco Bay Cruise" at bounding box center [187, 350] width 109 height 15
